Goal: Transaction & Acquisition: Purchase product/service

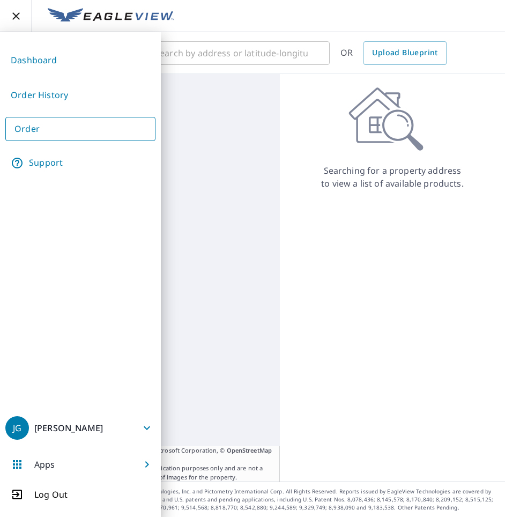
click at [47, 99] on link "Order History" at bounding box center [80, 95] width 150 height 26
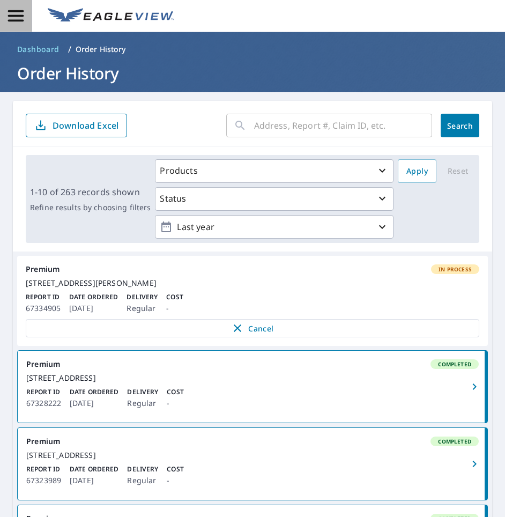
click at [12, 22] on icon "button" at bounding box center [15, 15] width 19 height 19
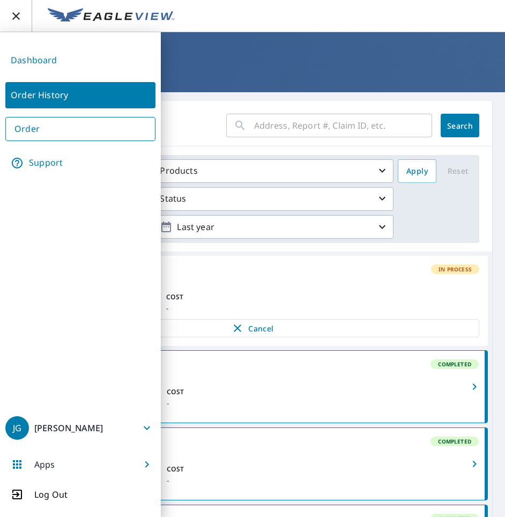
click at [66, 127] on link "Order" at bounding box center [80, 129] width 150 height 24
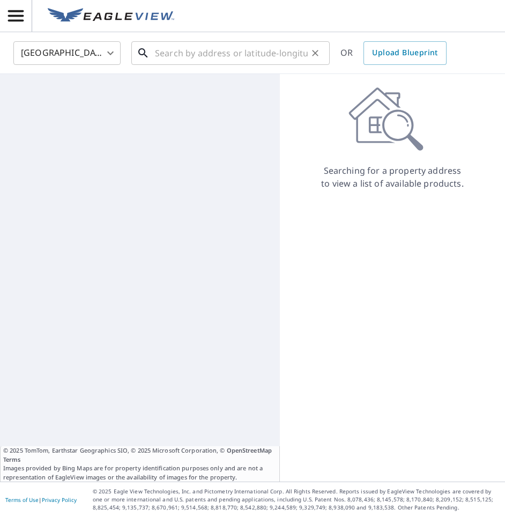
drag, startPoint x: 66, startPoint y: 127, endPoint x: 204, endPoint y: 49, distance: 158.5
click at [204, 49] on input "text" at bounding box center [231, 53] width 153 height 30
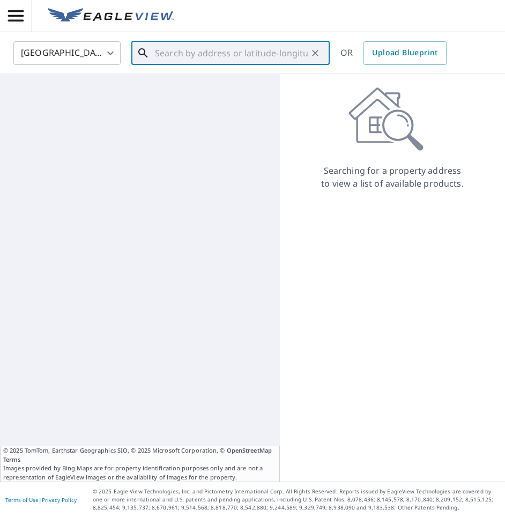
click at [204, 57] on input "text" at bounding box center [231, 53] width 153 height 30
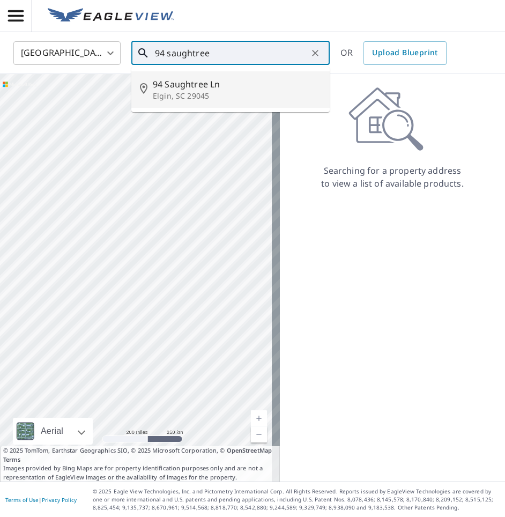
click at [217, 90] on span "94 Saughtree Ln" at bounding box center [237, 84] width 168 height 13
type input "[STREET_ADDRESS]"
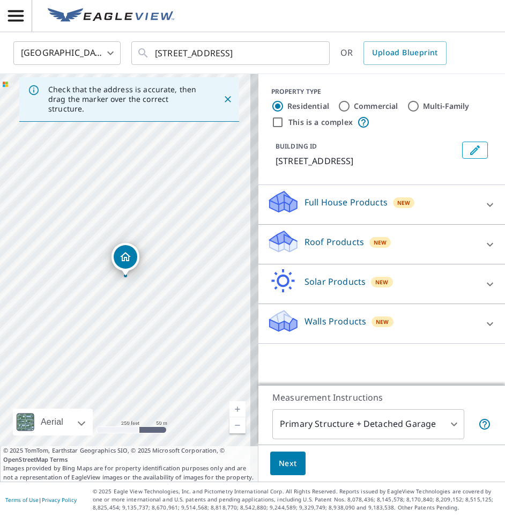
click at [339, 242] on p "Roof Products" at bounding box center [335, 241] width 60 height 13
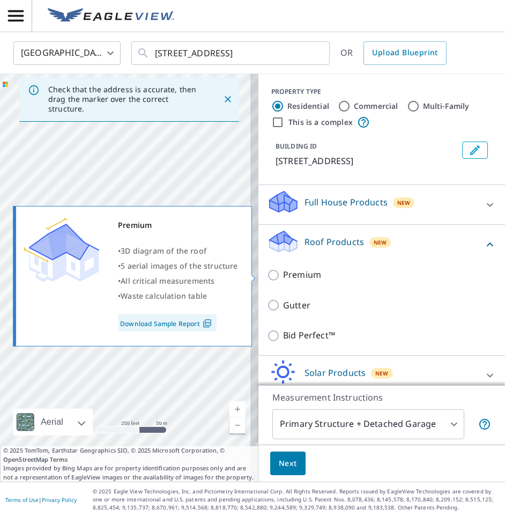
click at [303, 268] on p "Premium" at bounding box center [302, 274] width 38 height 13
click at [283, 269] on input "Premium" at bounding box center [275, 275] width 16 height 13
checkbox input "true"
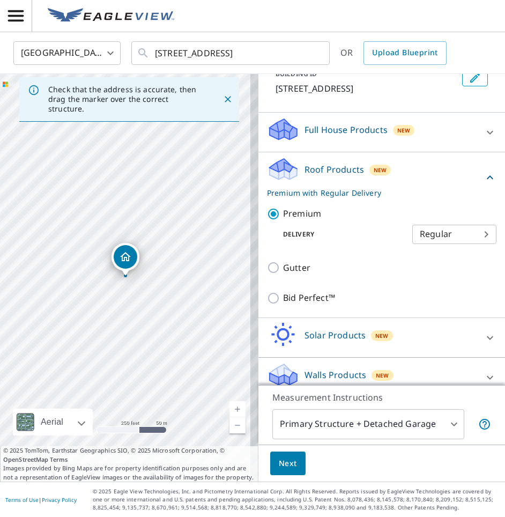
scroll to position [85, 0]
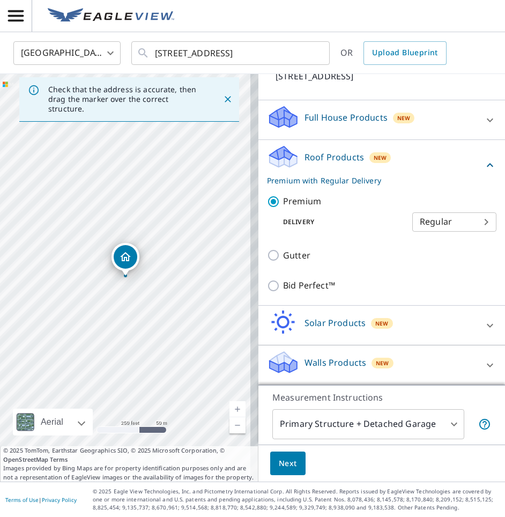
click at [279, 463] on span "Next" at bounding box center [288, 463] width 18 height 13
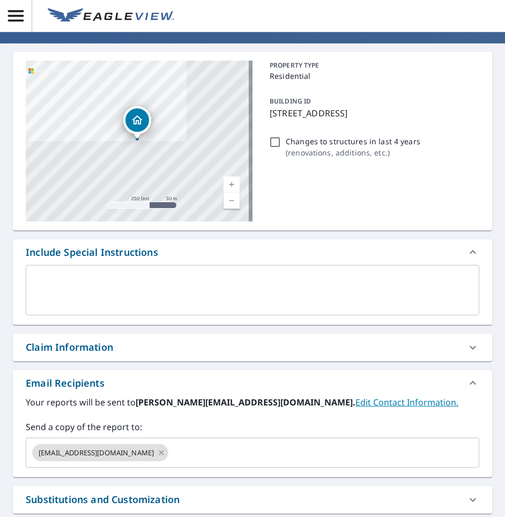
scroll to position [383, 0]
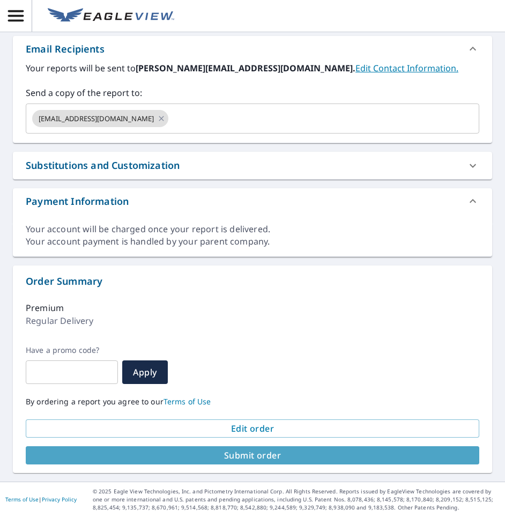
click at [292, 452] on span "Submit order" at bounding box center [252, 455] width 436 height 12
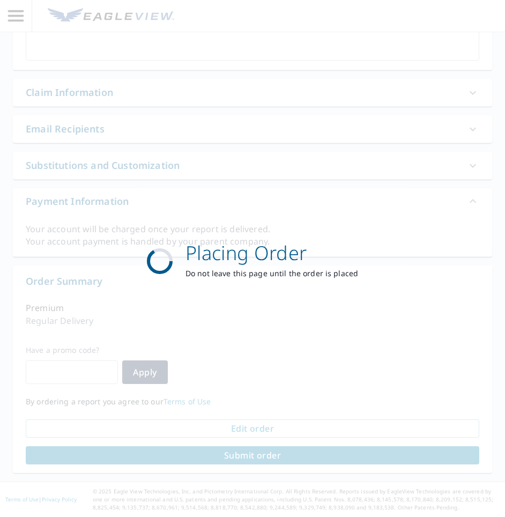
scroll to position [303, 0]
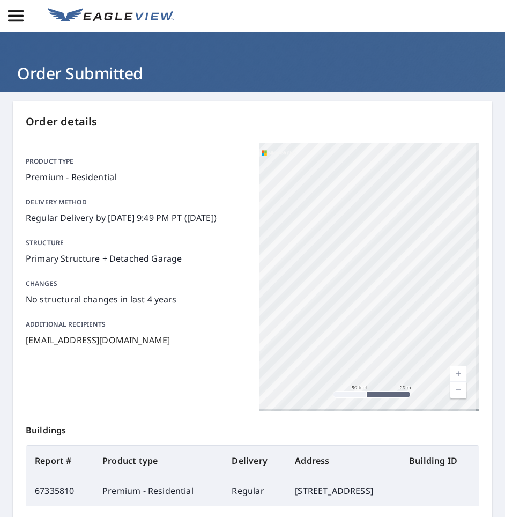
drag, startPoint x: 440, startPoint y: 203, endPoint x: 293, endPoint y: 370, distance: 222.6
click at [272, 410] on div "[STREET_ADDRESS]" at bounding box center [369, 277] width 220 height 268
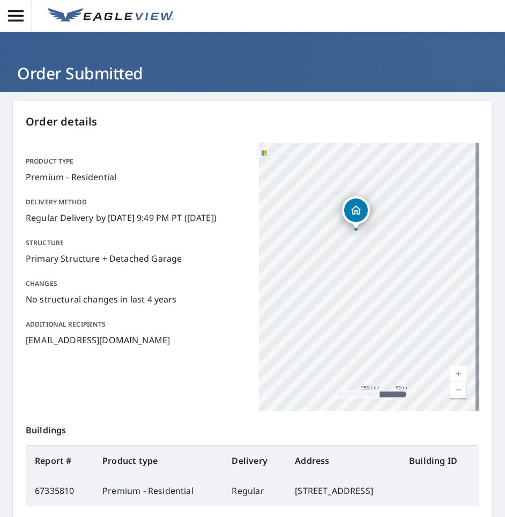
drag, startPoint x: 390, startPoint y: 180, endPoint x: 368, endPoint y: 220, distance: 45.8
click at [368, 220] on div "[STREET_ADDRESS]" at bounding box center [369, 277] width 220 height 268
